Goal: Transaction & Acquisition: Purchase product/service

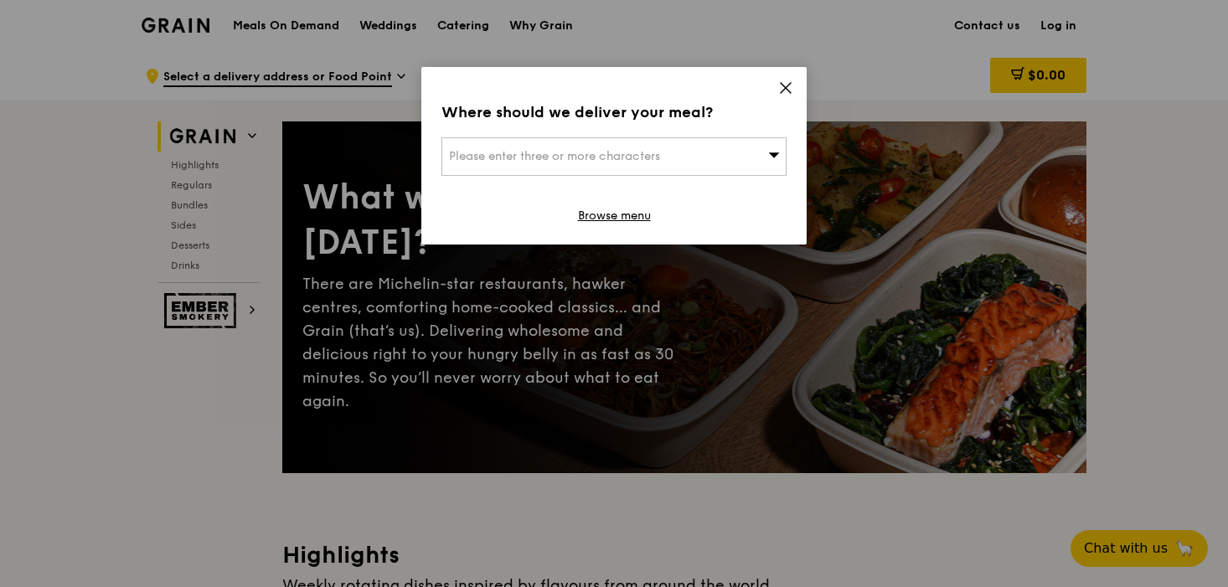
click at [783, 84] on icon at bounding box center [785, 87] width 15 height 15
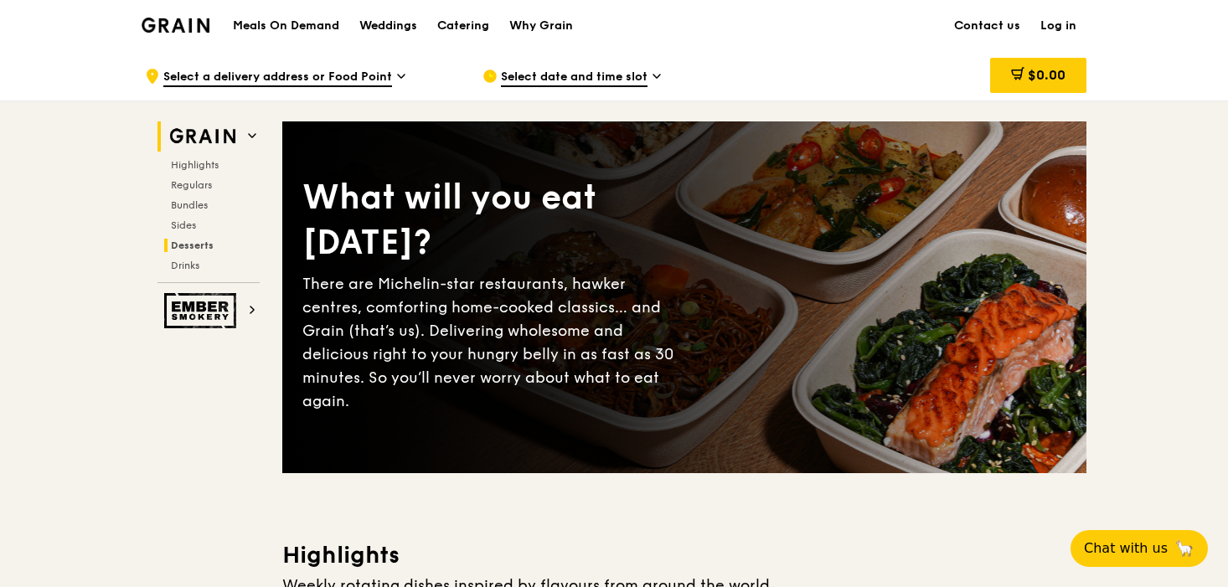
click at [196, 248] on span "Desserts" at bounding box center [192, 246] width 43 height 12
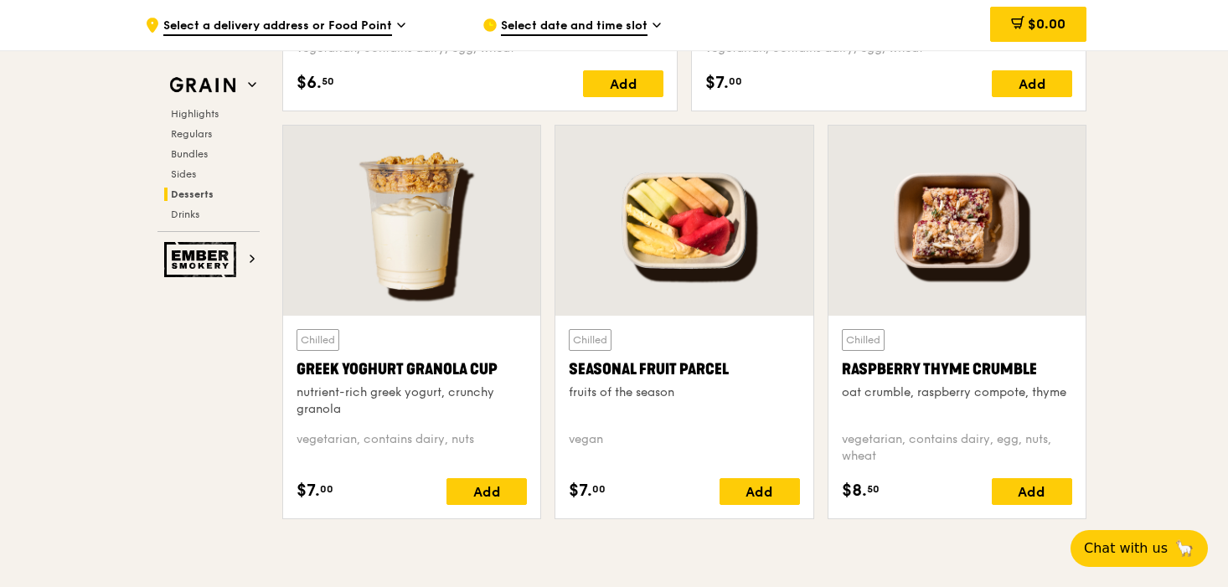
scroll to position [5247, 0]
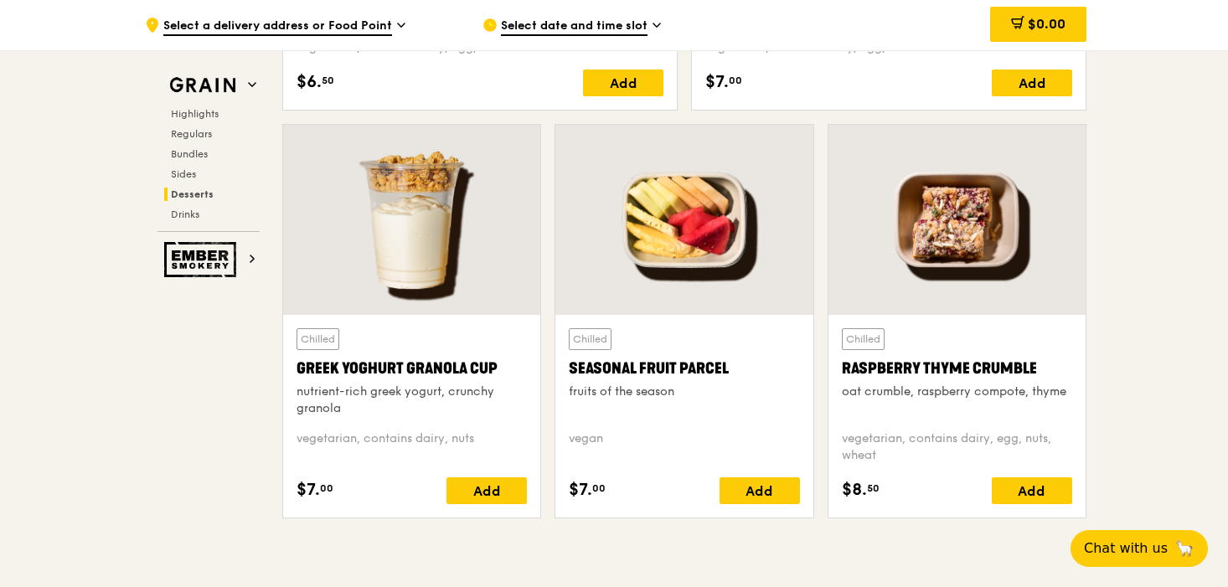
click at [646, 376] on div "Seasonal Fruit Parcel" at bounding box center [684, 368] width 230 height 23
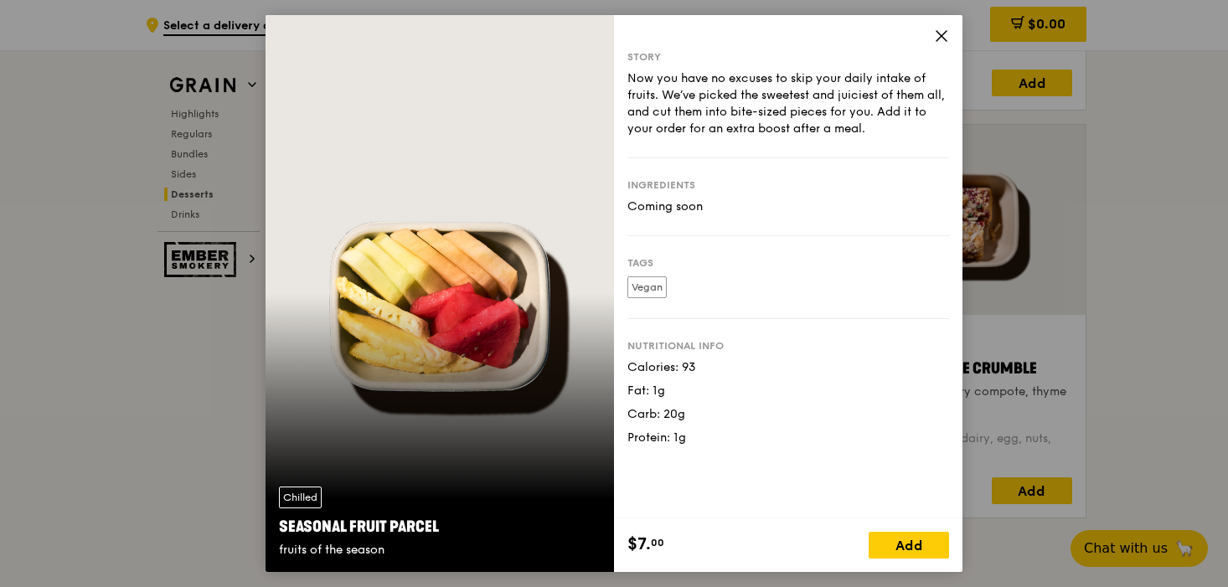
click at [946, 43] on span at bounding box center [941, 38] width 15 height 18
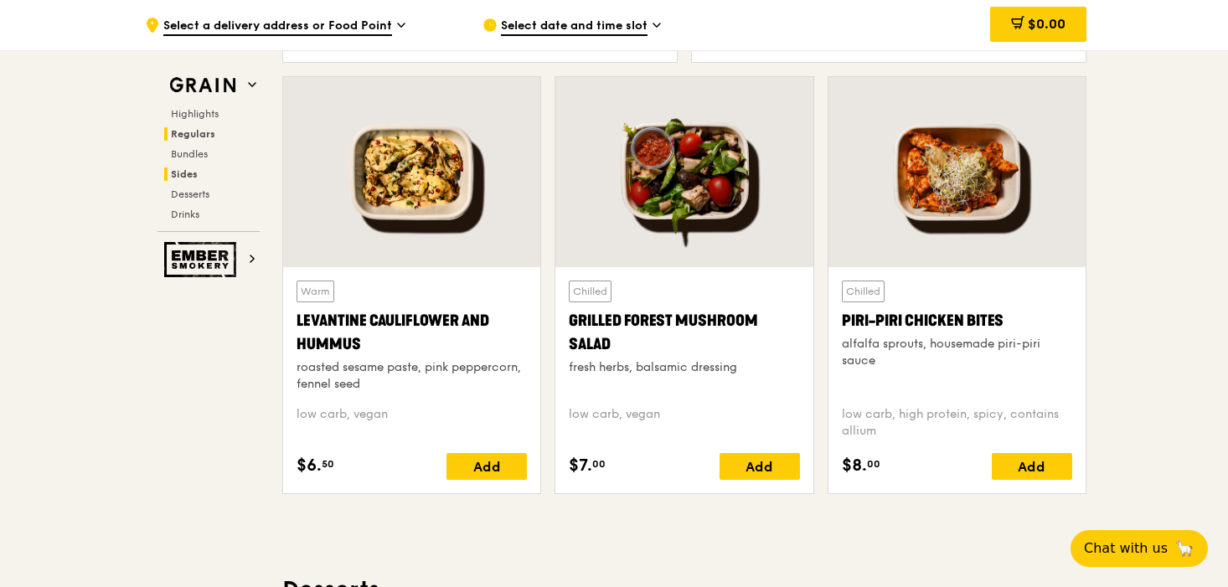
click at [198, 135] on span "Regulars" at bounding box center [193, 134] width 44 height 12
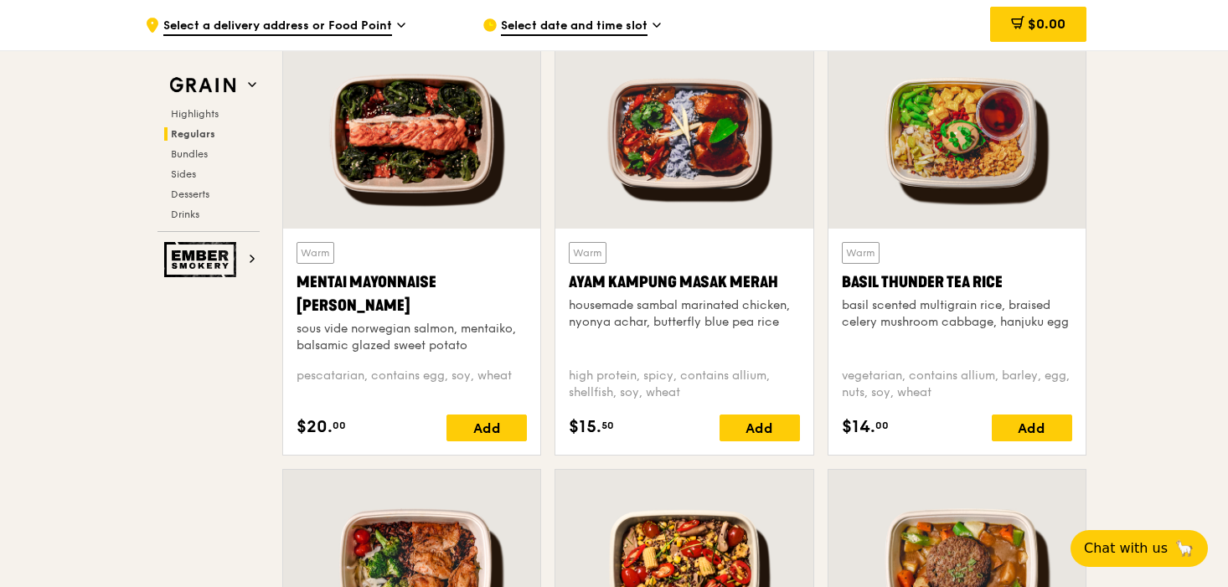
scroll to position [1491, 0]
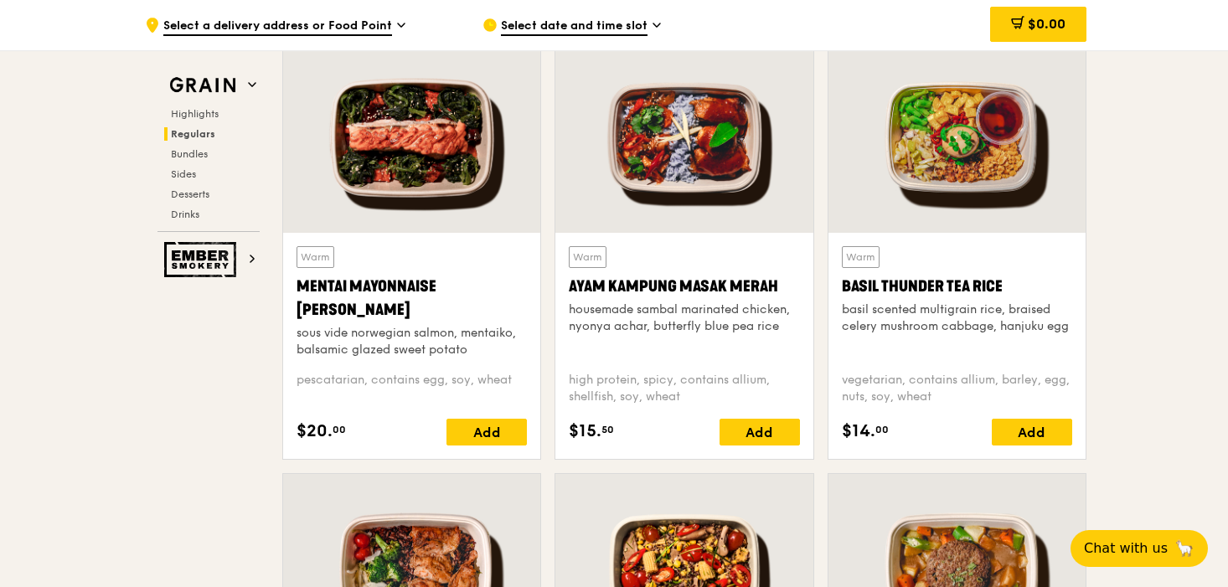
click at [941, 307] on div "basil scented multigrain rice, braised celery mushroom cabbage, hanjuku egg" at bounding box center [957, 319] width 230 height 34
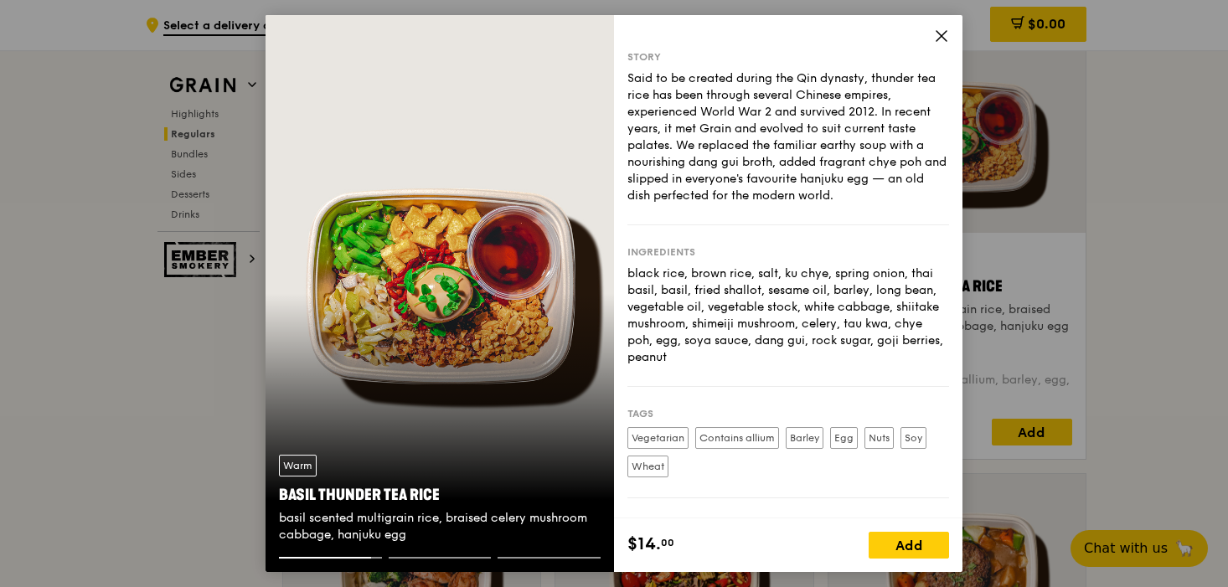
click at [941, 37] on icon at bounding box center [941, 35] width 15 height 15
